Goal: Transaction & Acquisition: Book appointment/travel/reservation

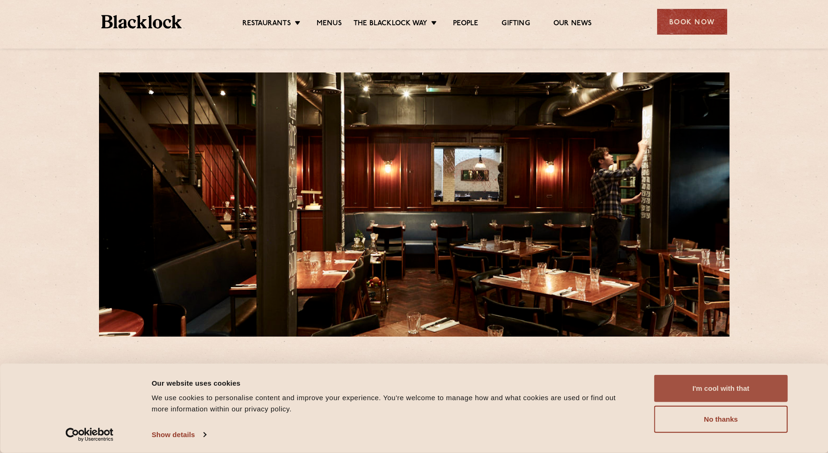
click at [723, 384] on button "I'm cool with that" at bounding box center [721, 388] width 134 height 27
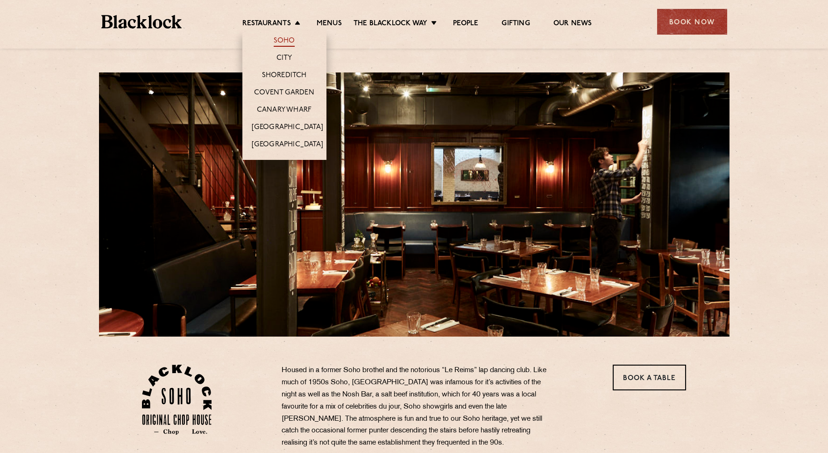
click at [284, 42] on link "Soho" at bounding box center [284, 41] width 21 height 10
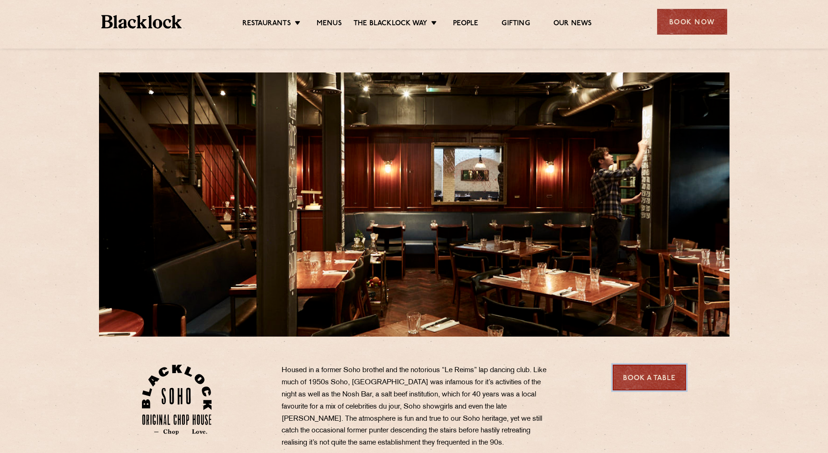
click at [641, 380] on link "Book a Table" at bounding box center [649, 377] width 73 height 26
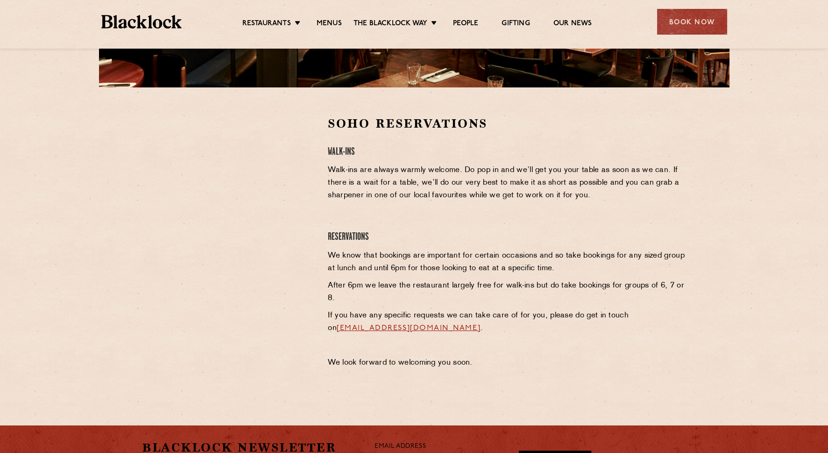
scroll to position [233, 0]
